Goal: Task Accomplishment & Management: Manage account settings

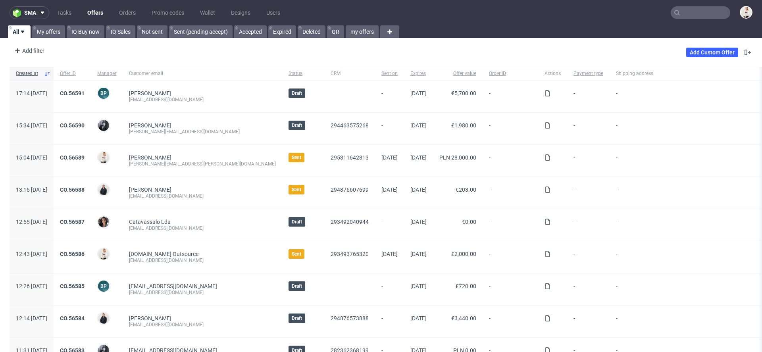
click at [30, 33] on link "All" at bounding box center [19, 31] width 23 height 13
click at [53, 31] on link "My offers" at bounding box center [48, 31] width 33 height 13
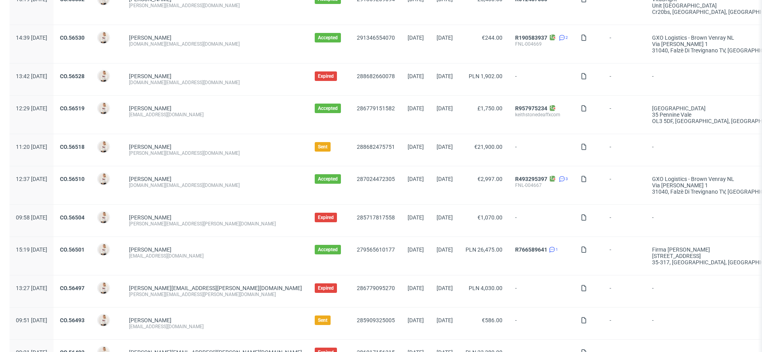
scroll to position [256, 0]
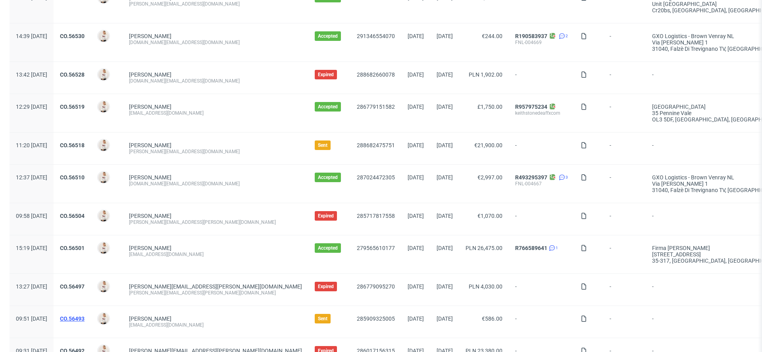
click at [84, 318] on link "CO.56493" at bounding box center [72, 318] width 25 height 6
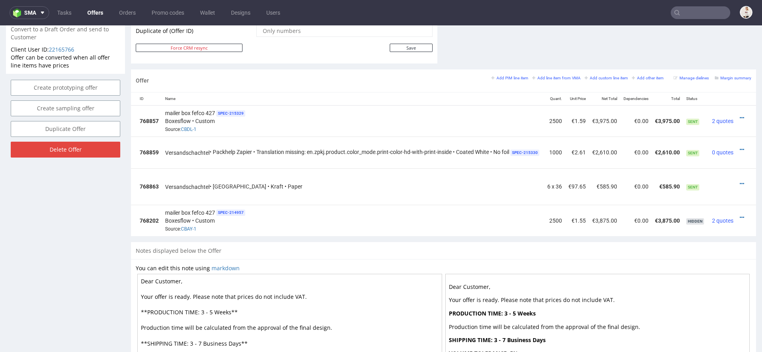
scroll to position [0, 55]
click at [739, 147] on icon at bounding box center [741, 150] width 4 height 6
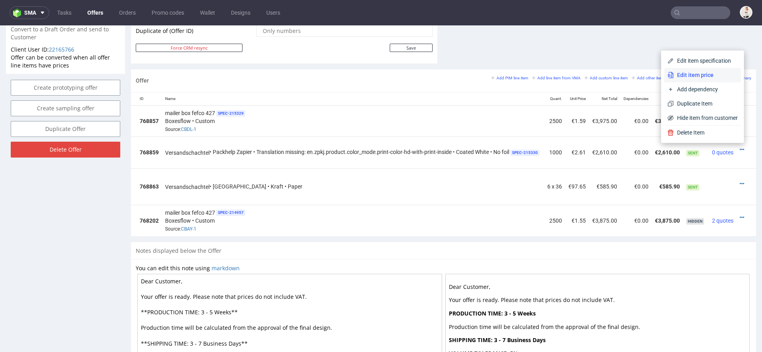
click at [695, 77] on span "Edit item price" at bounding box center [706, 75] width 64 height 8
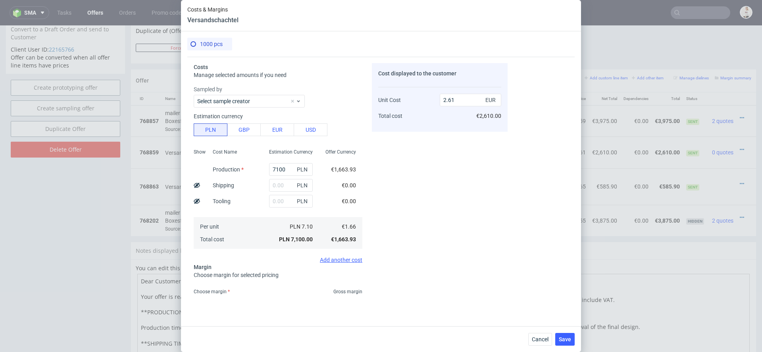
scroll to position [59, 0]
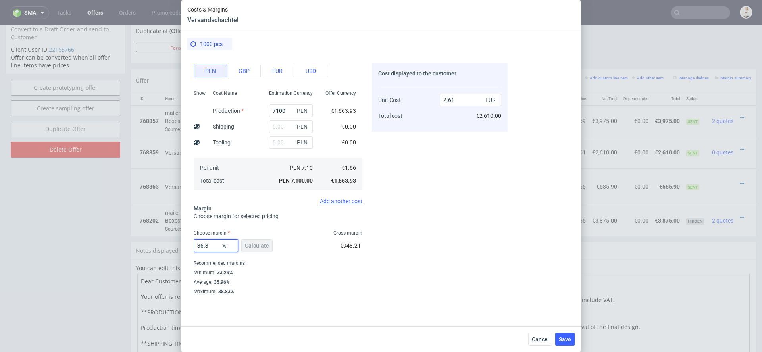
click at [215, 245] on input "36.3" at bounding box center [216, 245] width 44 height 13
type input "36"
type input "2.6"
type input "35"
type input "2.56"
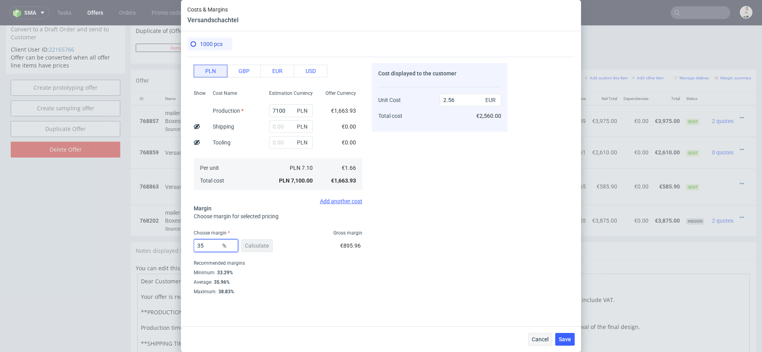
type input "35"
click at [540, 338] on span "Cancel" at bounding box center [540, 339] width 17 height 6
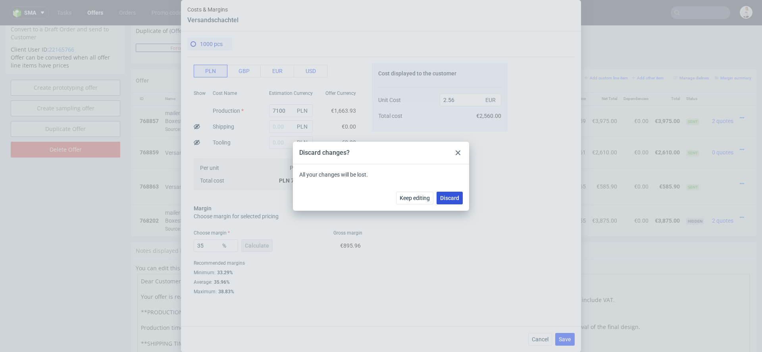
click at [449, 200] on span "Discard" at bounding box center [449, 198] width 19 height 6
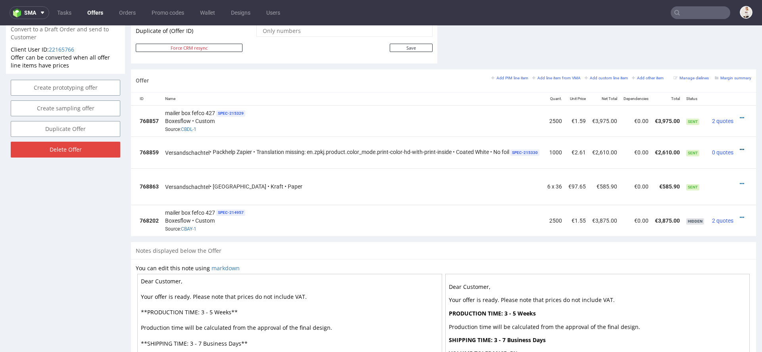
click at [739, 147] on icon at bounding box center [741, 150] width 4 height 6
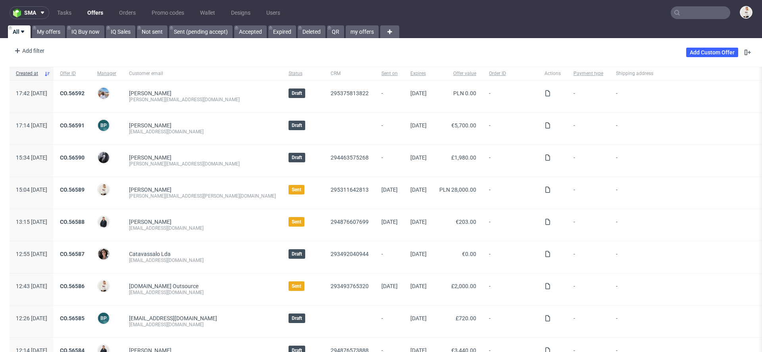
click at [697, 10] on input "text" at bounding box center [700, 12] width 60 height 13
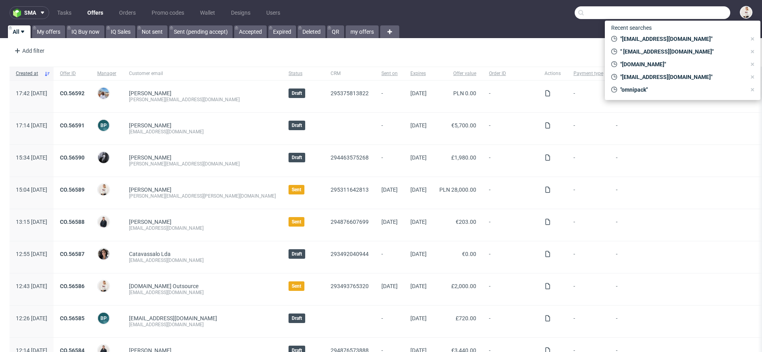
paste input "[EMAIL_ADDRESS][DOMAIN_NAME]"
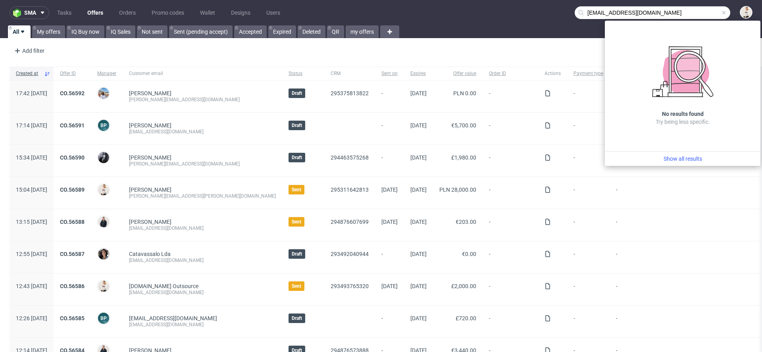
drag, startPoint x: 602, startPoint y: 14, endPoint x: 536, endPoint y: 14, distance: 66.6
click at [536, 14] on nav "sma Tasks Offers Orders Promo codes Wallet Designs Users [EMAIL_ADDRESS][DOMAIN…" at bounding box center [381, 12] width 762 height 25
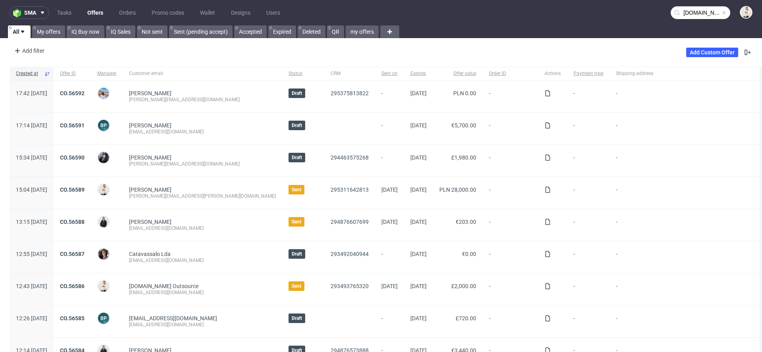
type input "[DOMAIN_NAME]"
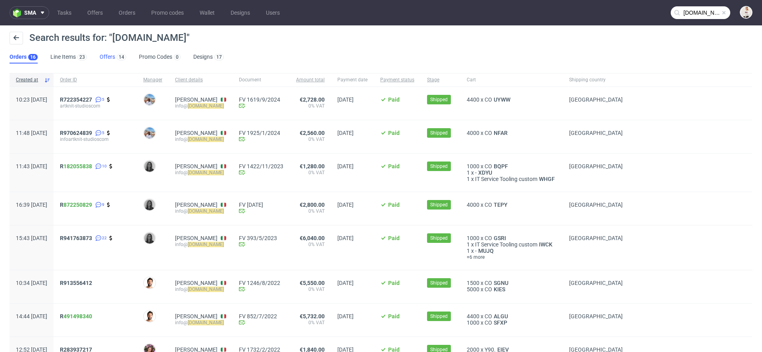
click at [115, 54] on div "14" at bounding box center [120, 57] width 11 height 8
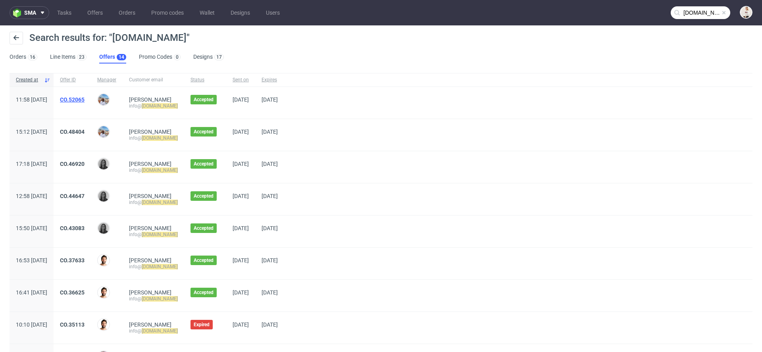
click at [84, 100] on link "CO.52065" at bounding box center [72, 99] width 25 height 6
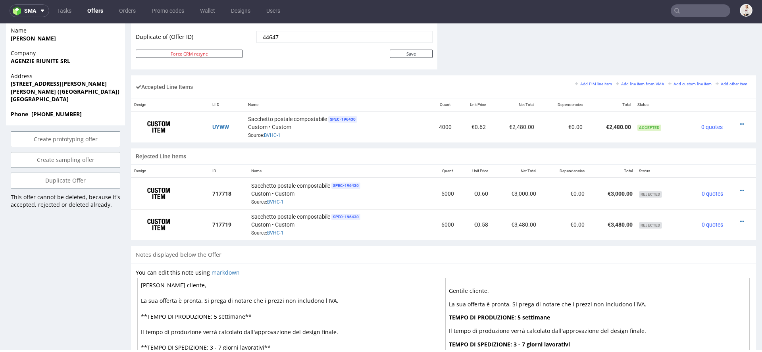
scroll to position [434, 0]
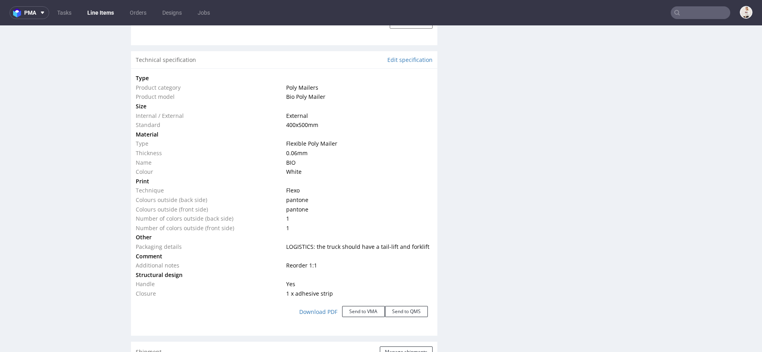
scroll to position [754, 0]
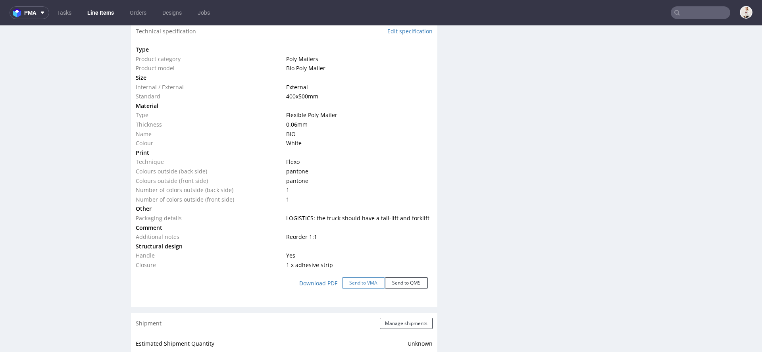
click at [367, 281] on button "Send to VMA" at bounding box center [363, 282] width 43 height 11
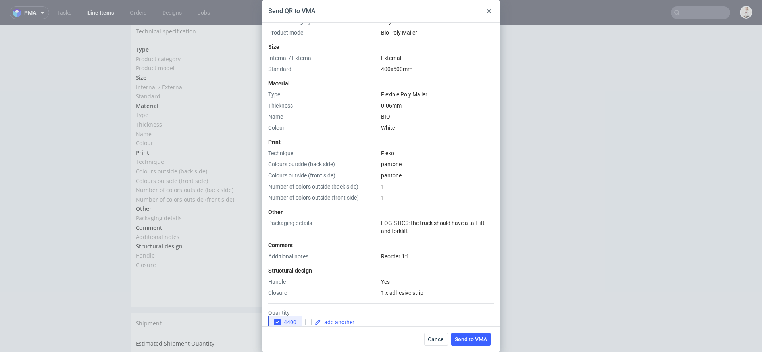
scroll to position [217, 0]
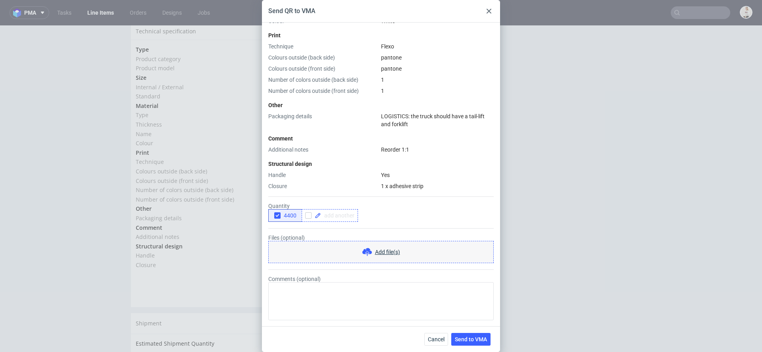
click at [334, 211] on div at bounding box center [329, 215] width 56 height 13
checkbox input "true"
click at [287, 214] on span "4400" at bounding box center [288, 215] width 16 height 6
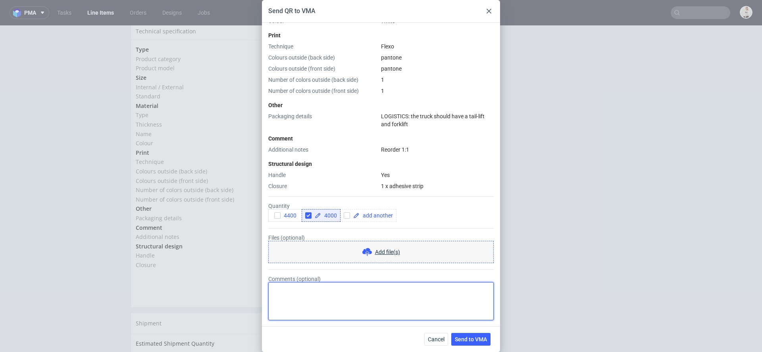
click at [335, 301] on textarea "Comments (optional)" at bounding box center [380, 301] width 225 height 38
type textarea "inny design bedzie"
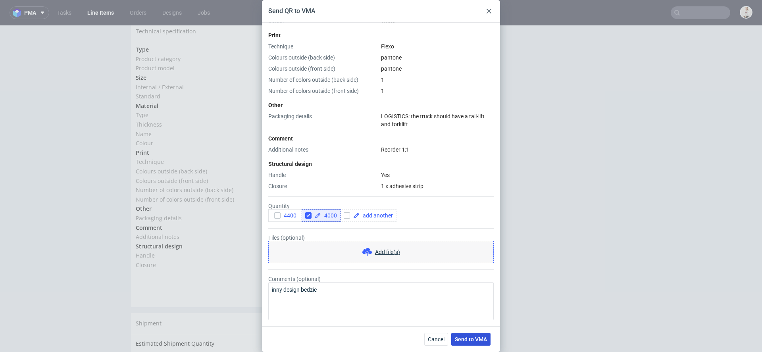
click at [487, 338] on button "Send to VMA" at bounding box center [470, 339] width 39 height 13
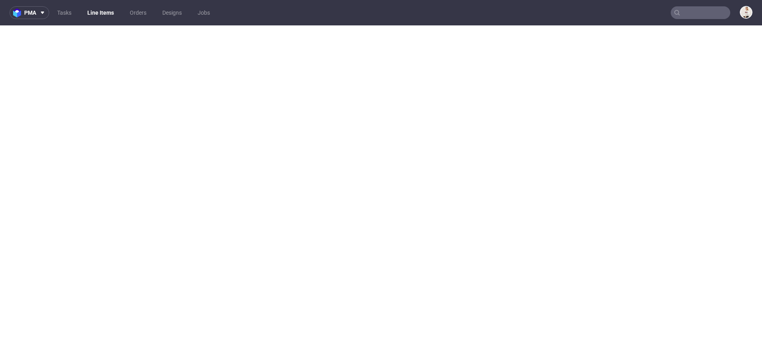
select select "in_progress"
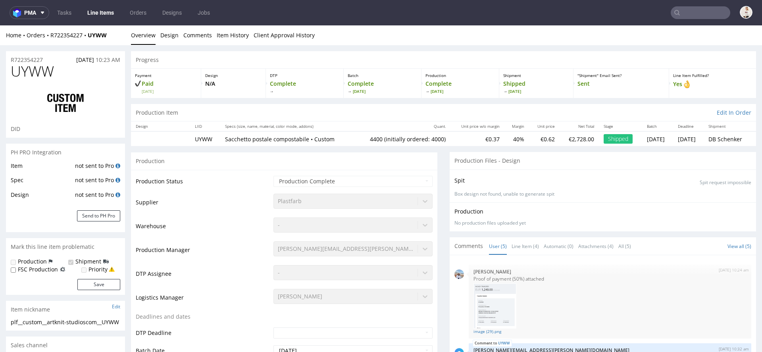
scroll to position [96, 0]
